Goal: Task Accomplishment & Management: Use online tool/utility

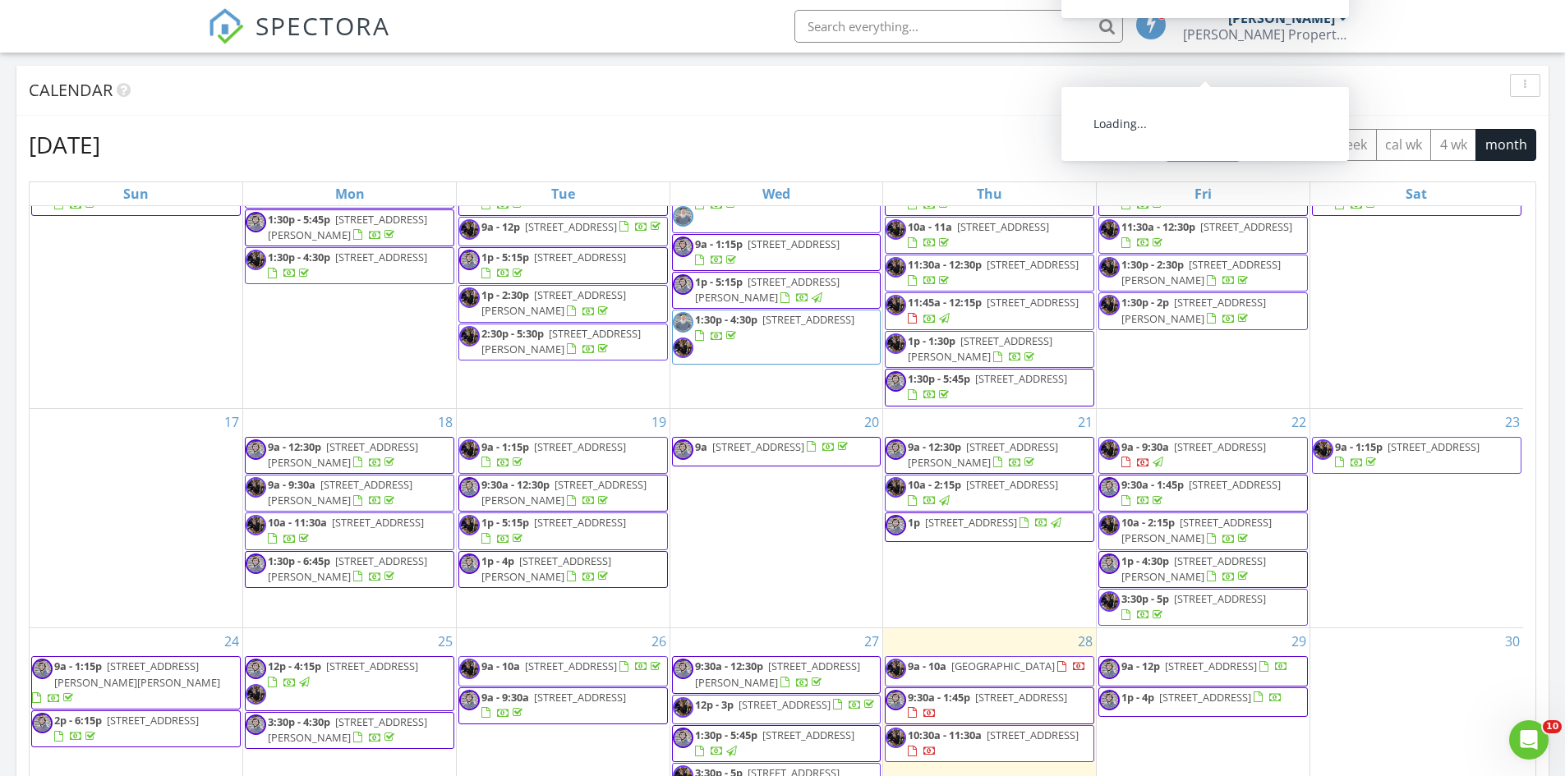
scroll to position [481, 0]
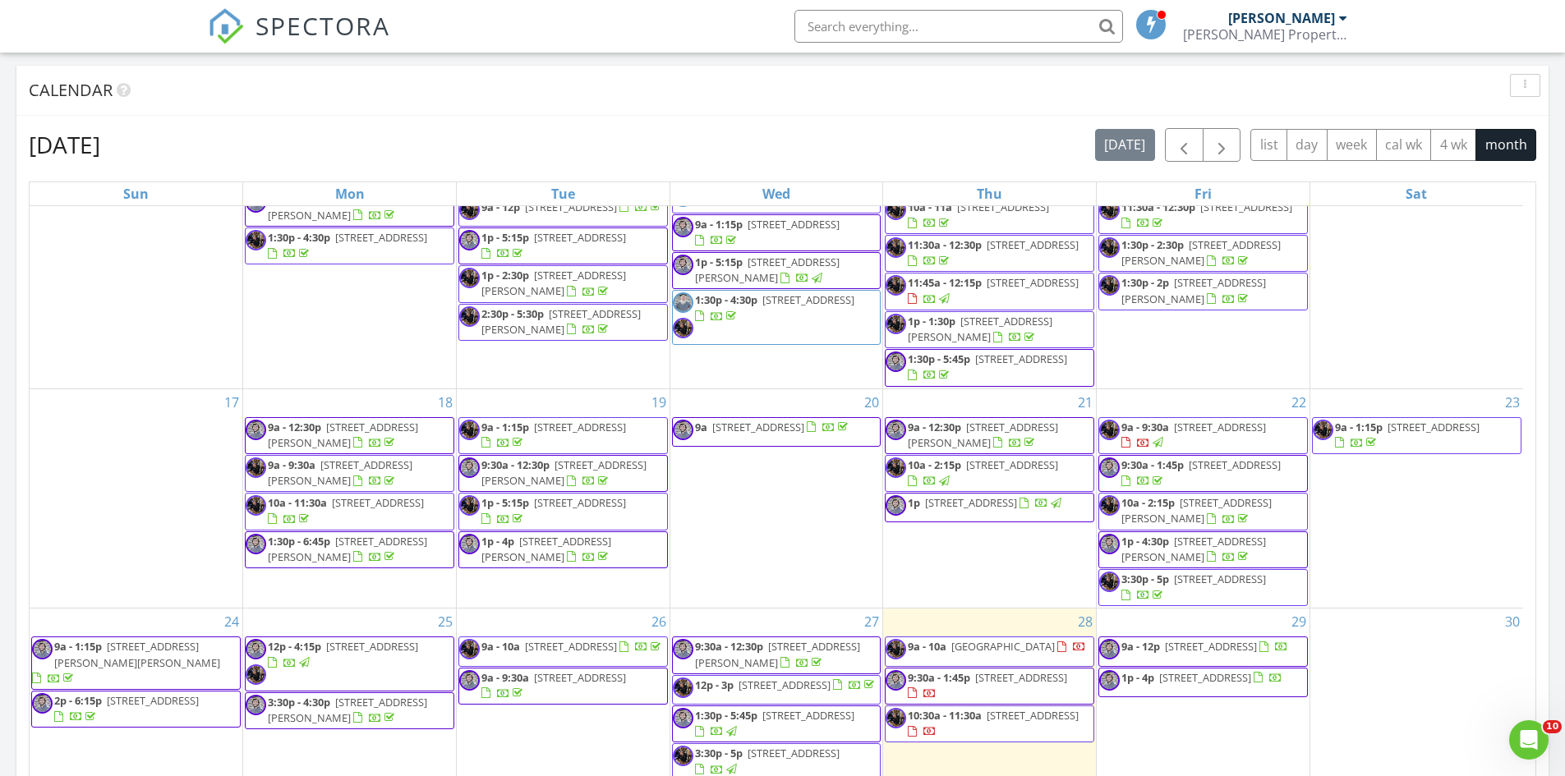
click at [1059, 690] on span "9:30a - 1:45p 23 Dial Ave, DeBary 32713" at bounding box center [990, 686] width 208 height 32
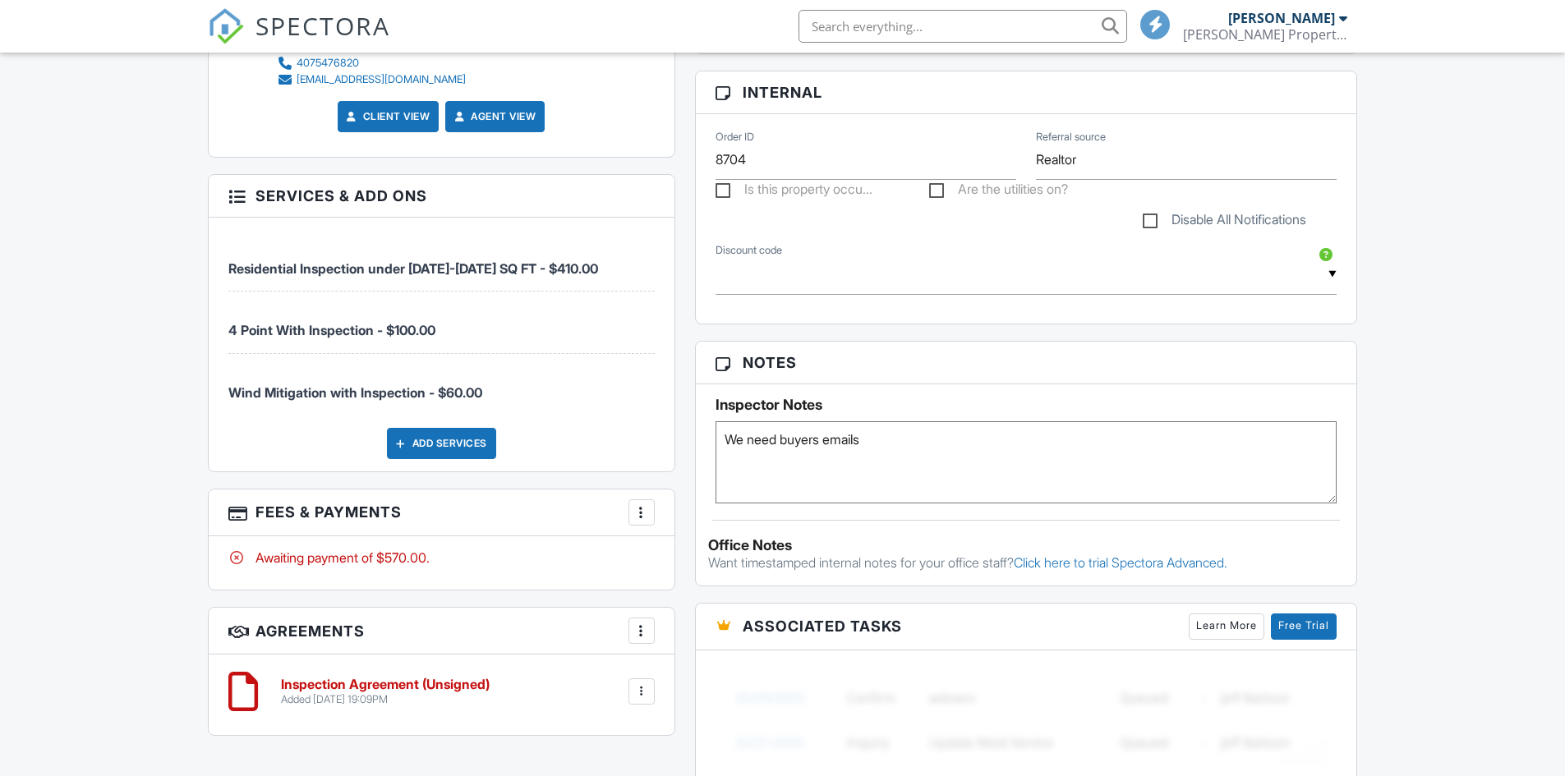
click at [1388, 419] on div "Dashboard Templates Contacts Metrics Automations Advanced Settings Support Cent…" at bounding box center [782, 425] width 1565 height 2552
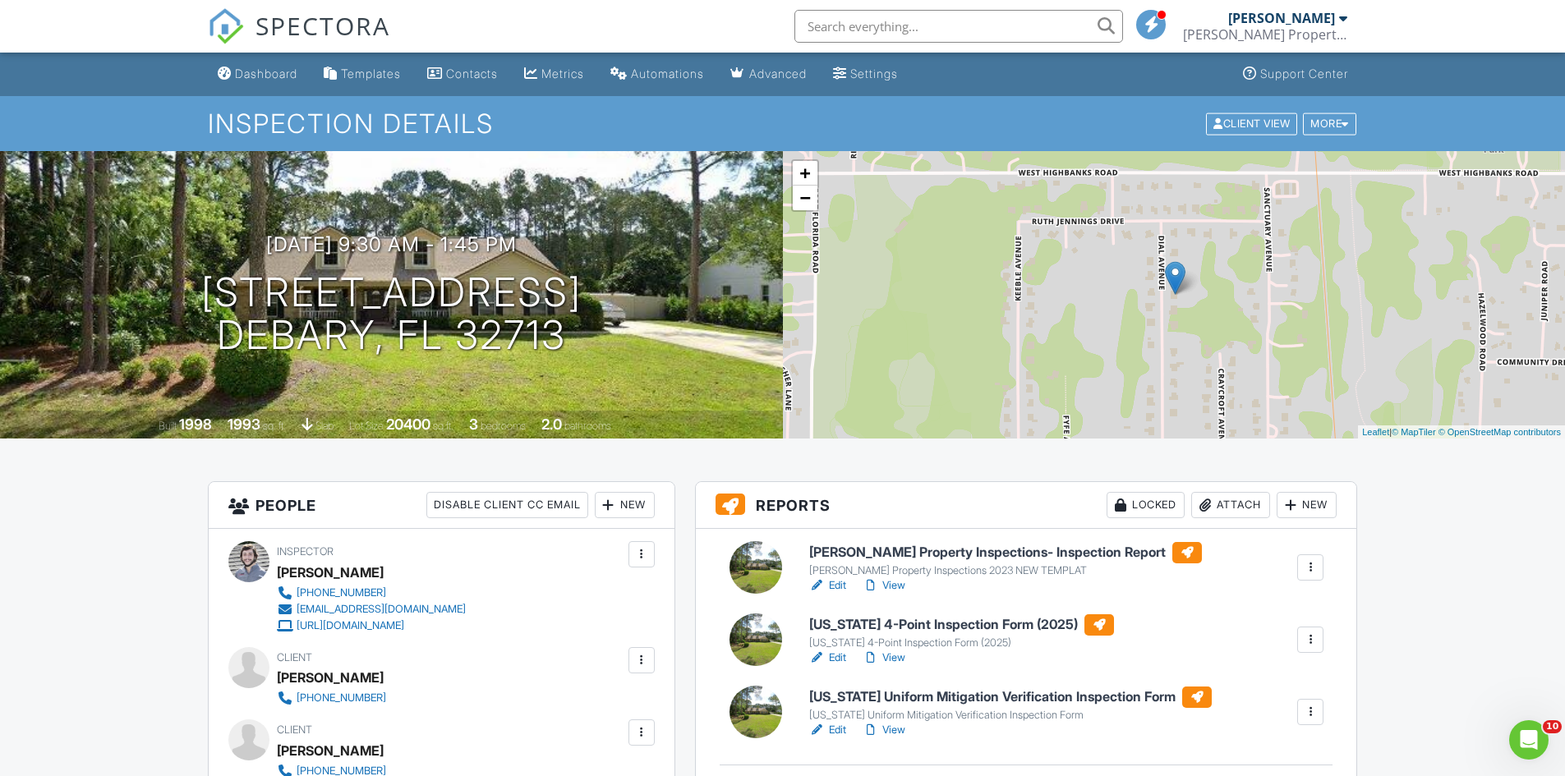
click at [281, 63] on link "Dashboard" at bounding box center [257, 74] width 93 height 30
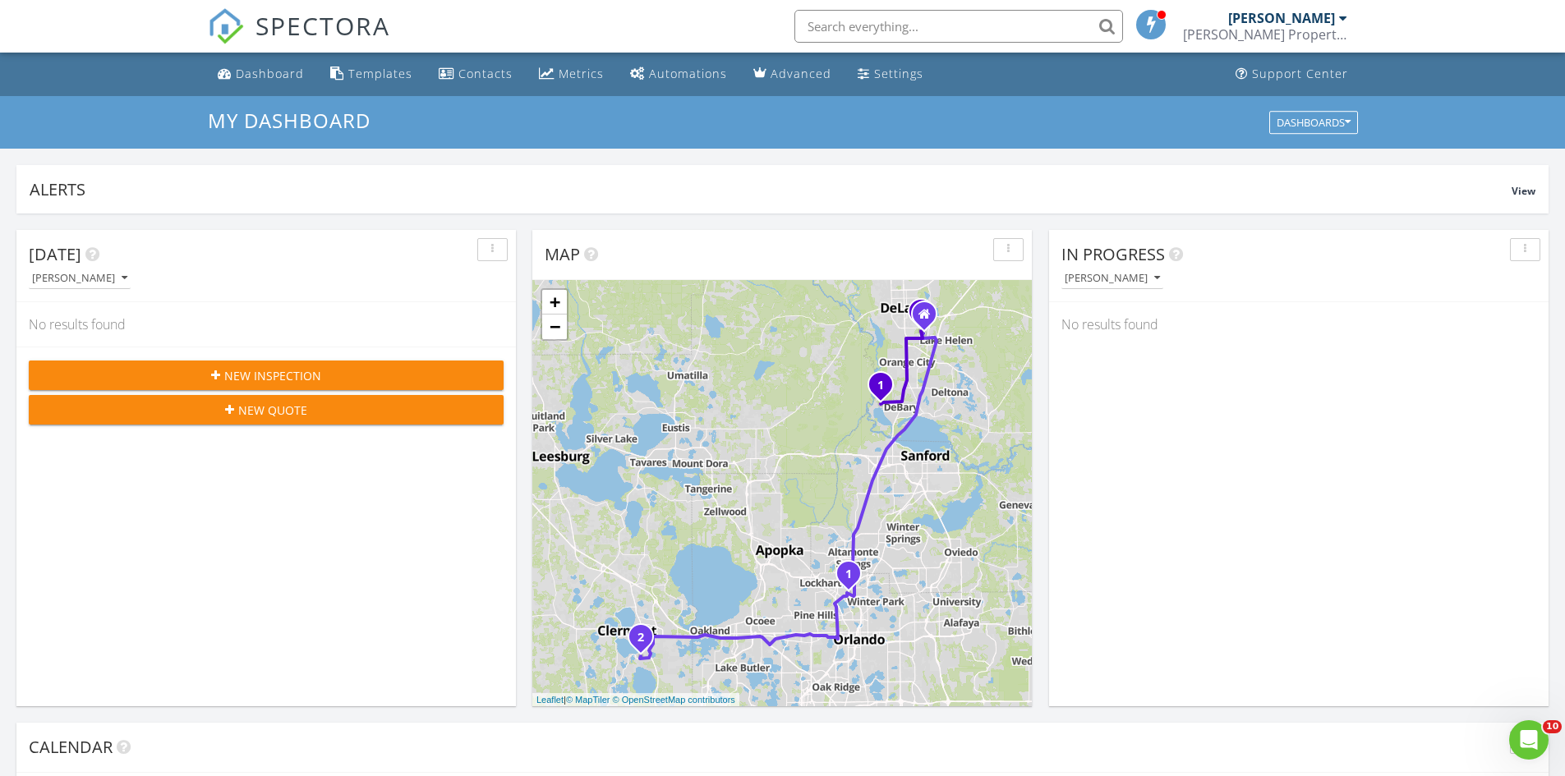
click at [302, 378] on span "New Inspection" at bounding box center [272, 375] width 97 height 17
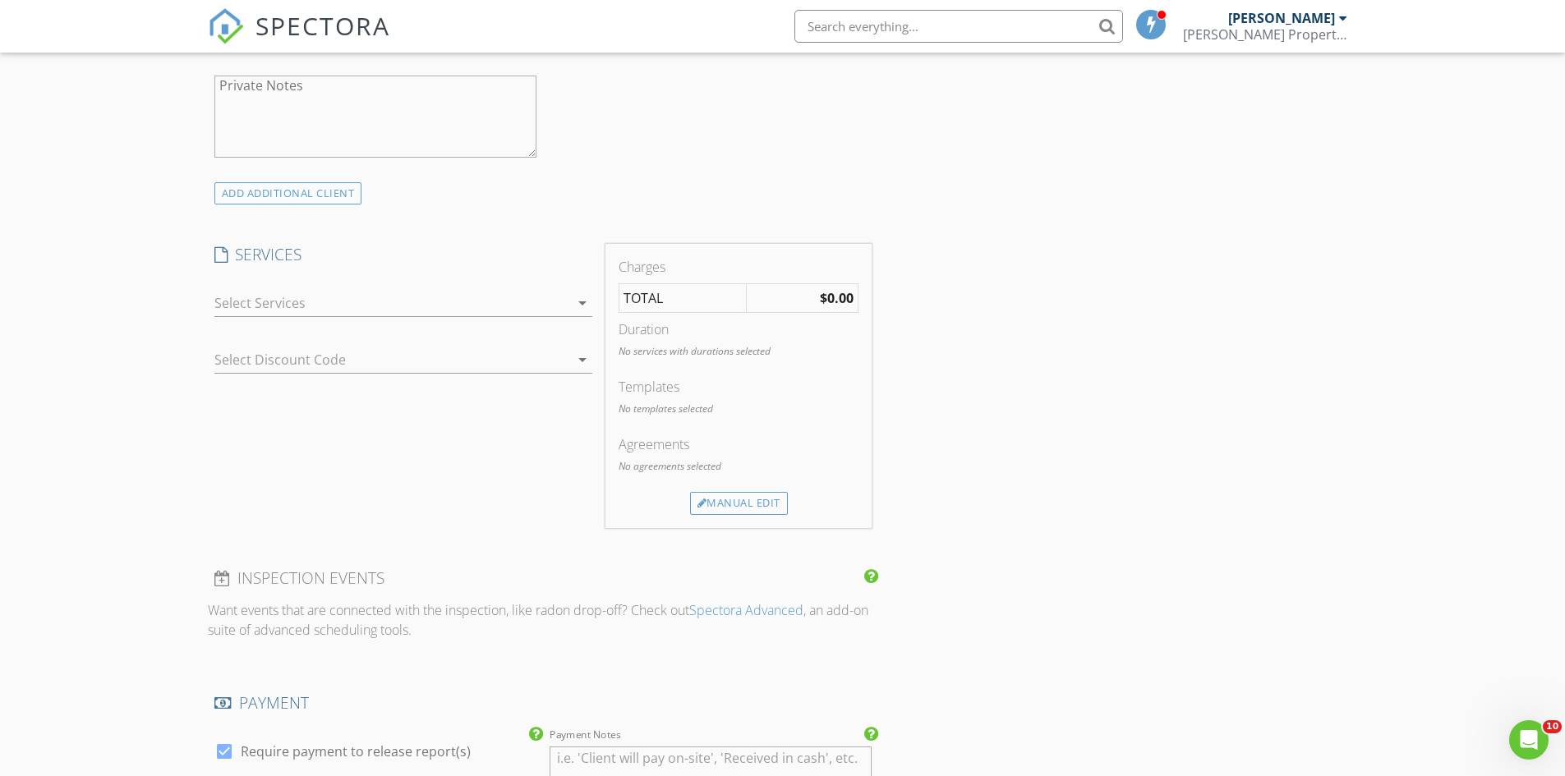
click at [378, 303] on div at bounding box center [391, 303] width 355 height 26
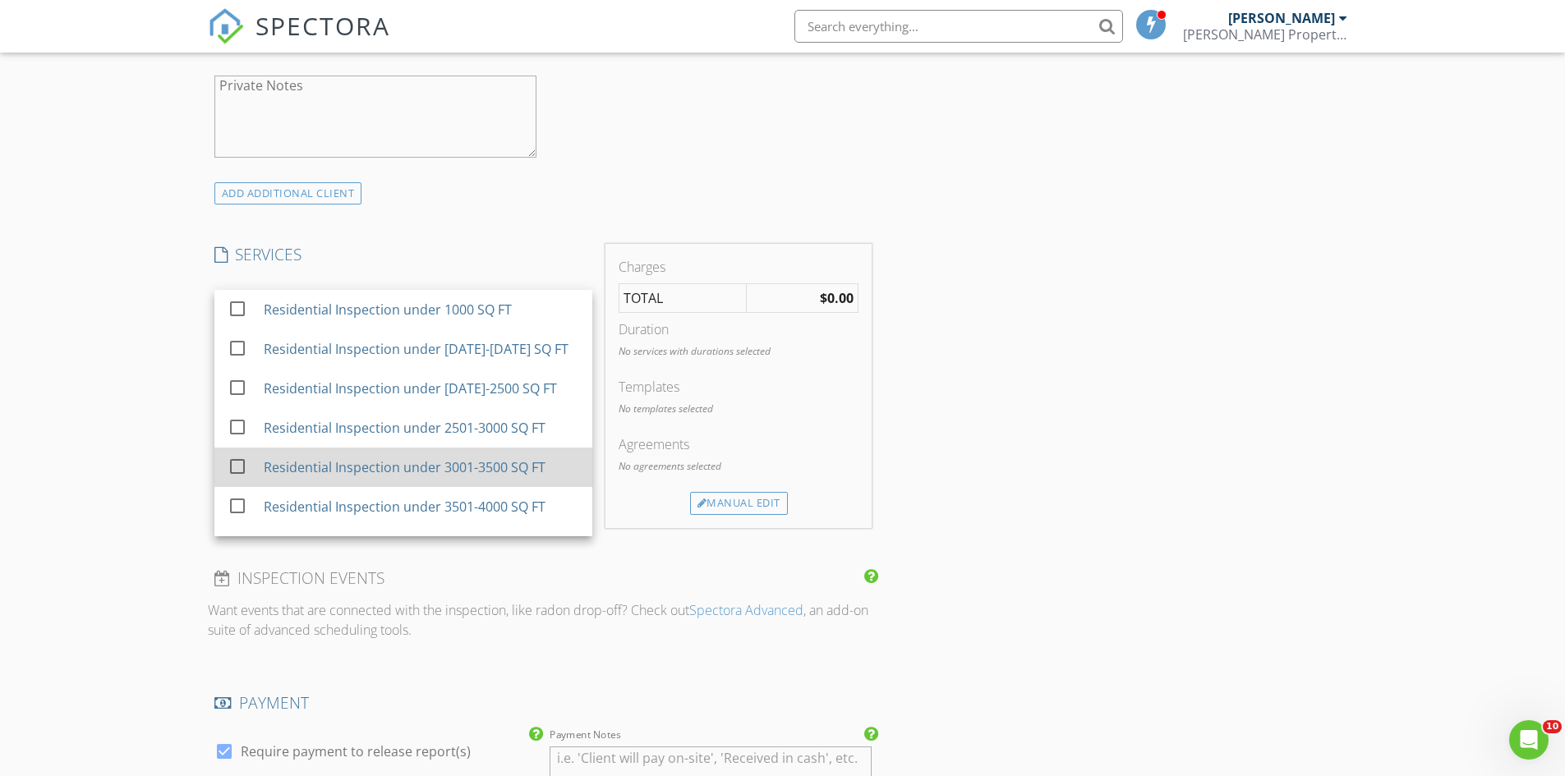
click at [370, 457] on div "Residential Inspection under 3001-3500 SQ FT" at bounding box center [420, 467] width 315 height 33
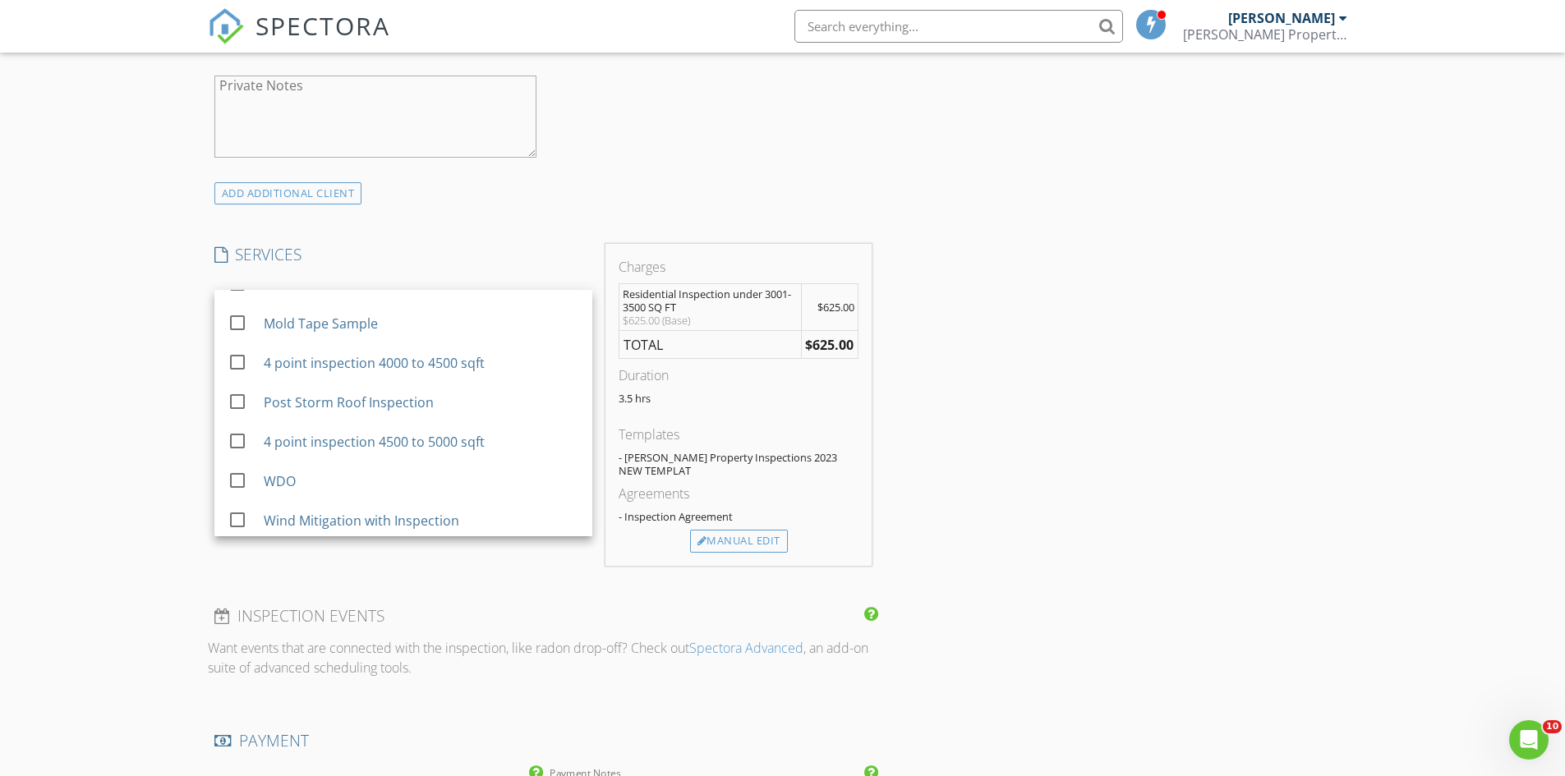
scroll to position [1252, 0]
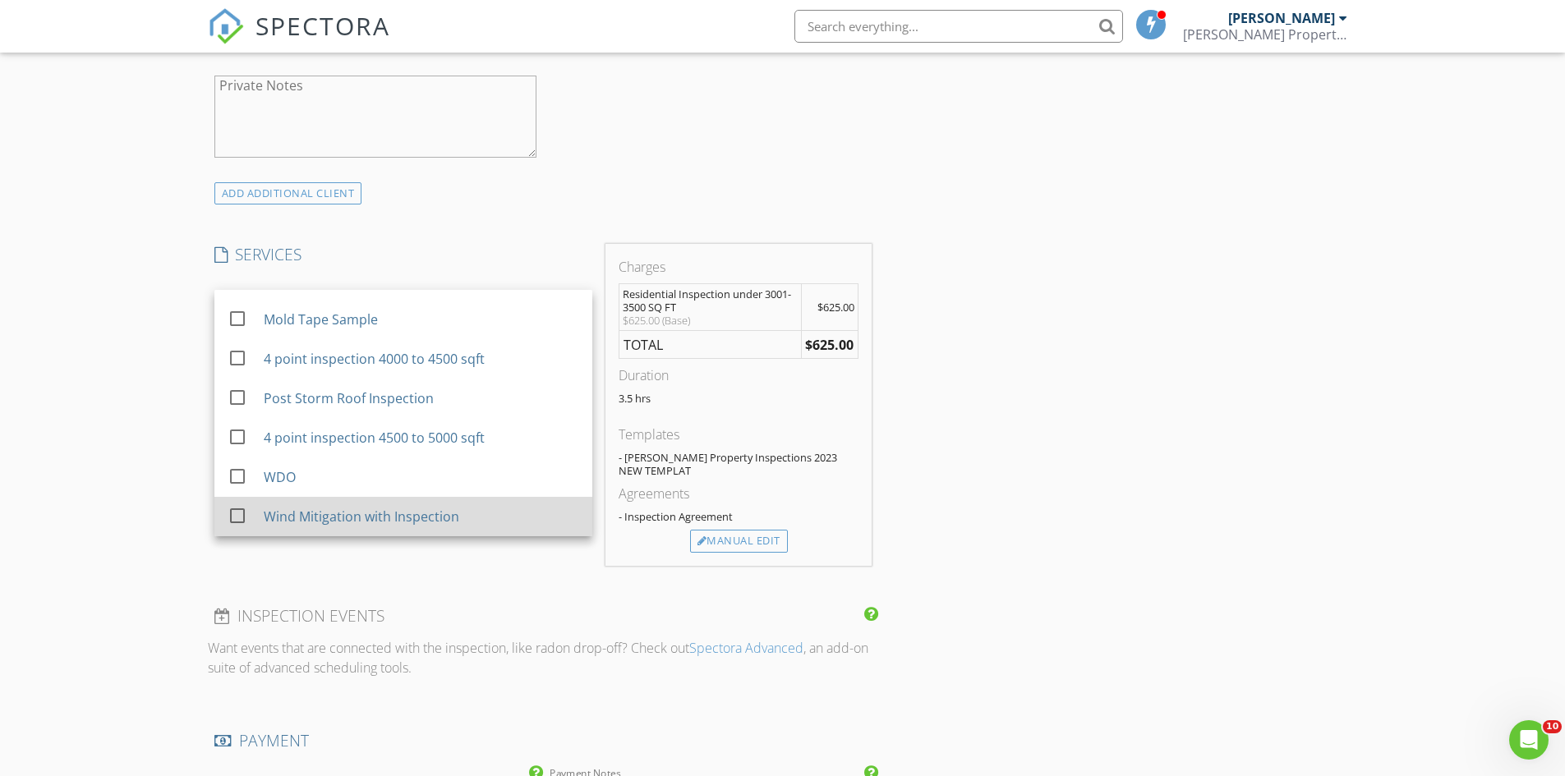
click at [326, 516] on div "Wind Mitigation with Inspection" at bounding box center [361, 517] width 196 height 20
